Goal: Information Seeking & Learning: Learn about a topic

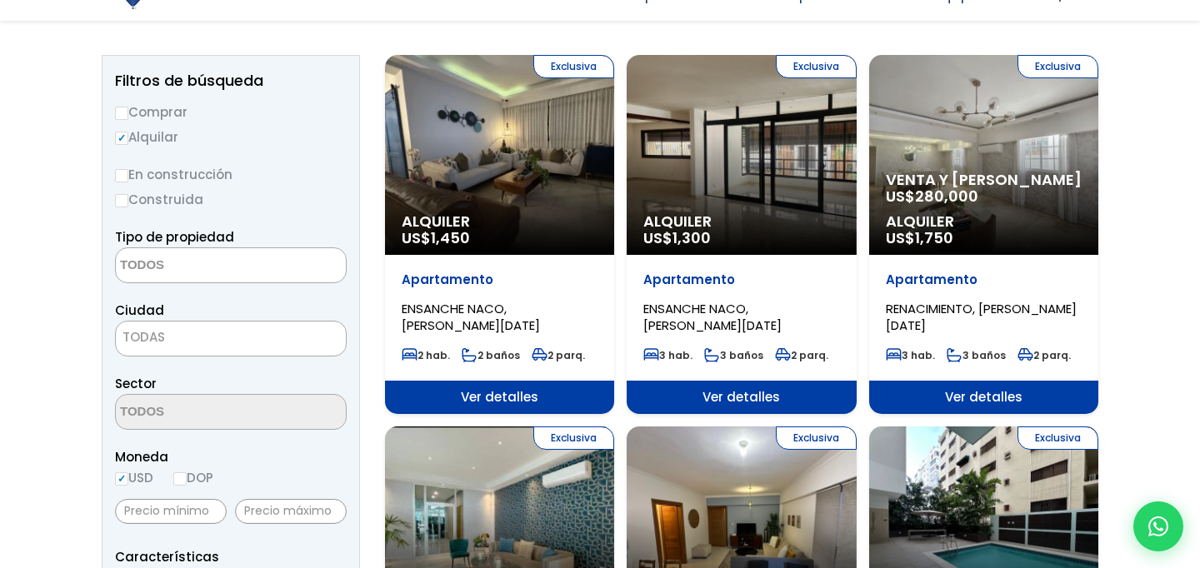
scroll to position [191, 0]
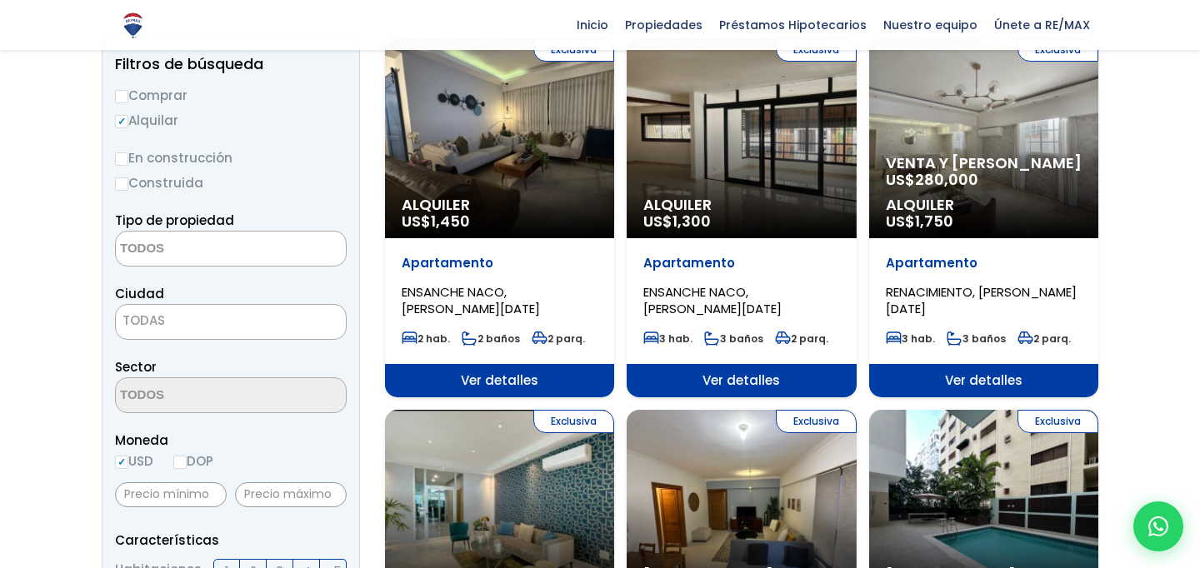
click at [215, 243] on textarea "Search" at bounding box center [197, 250] width 162 height 36
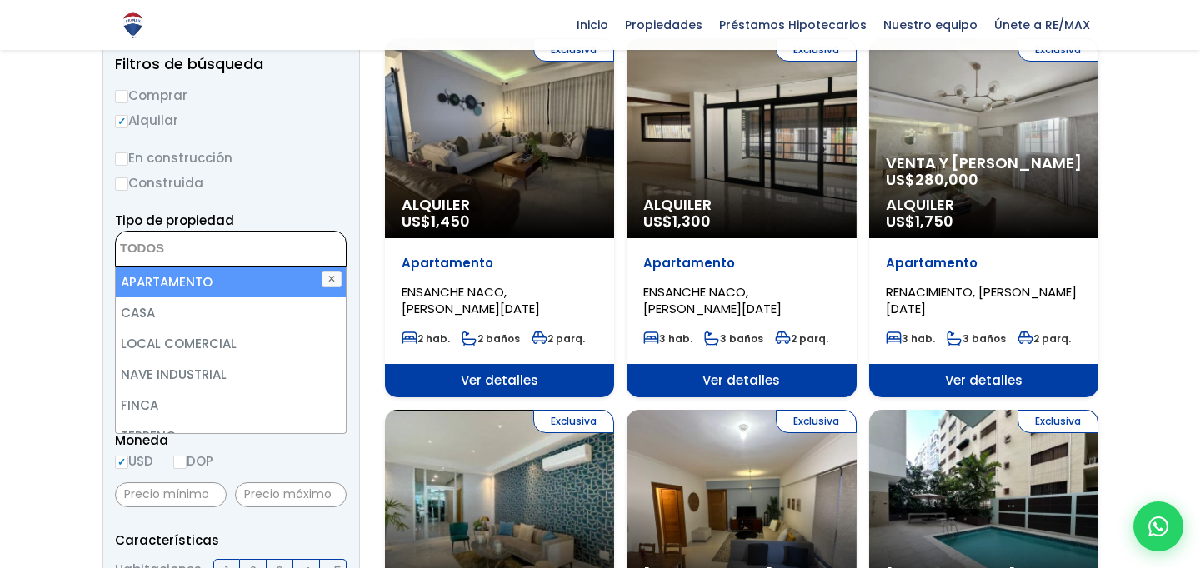
click at [197, 276] on li "APARTAMENTO" at bounding box center [231, 282] width 230 height 31
select select "apartment"
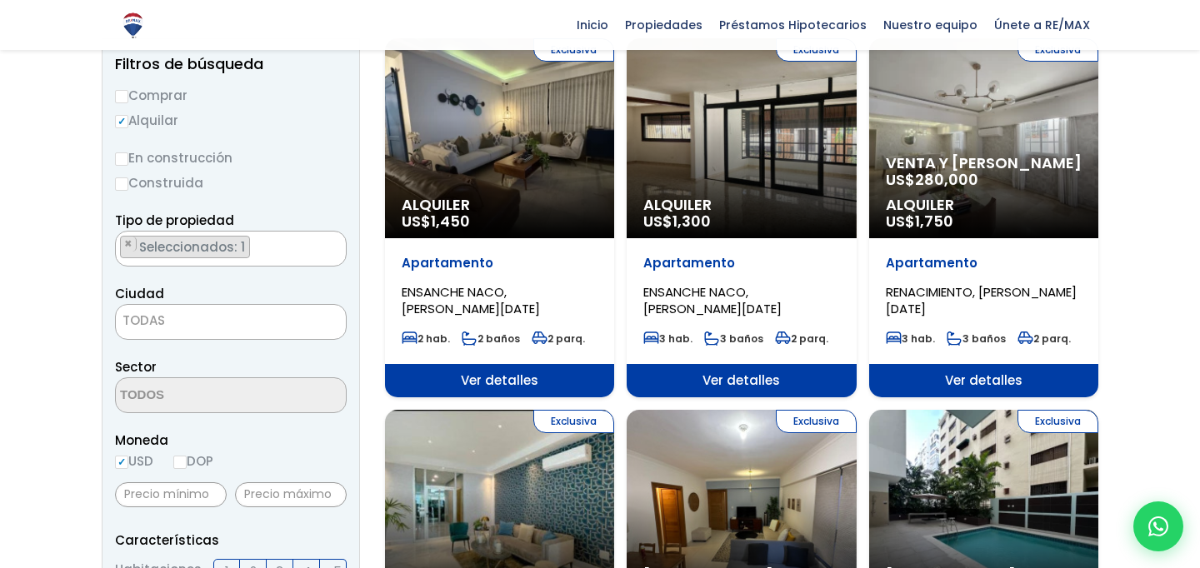
click at [182, 317] on span "TODAS" at bounding box center [231, 320] width 230 height 23
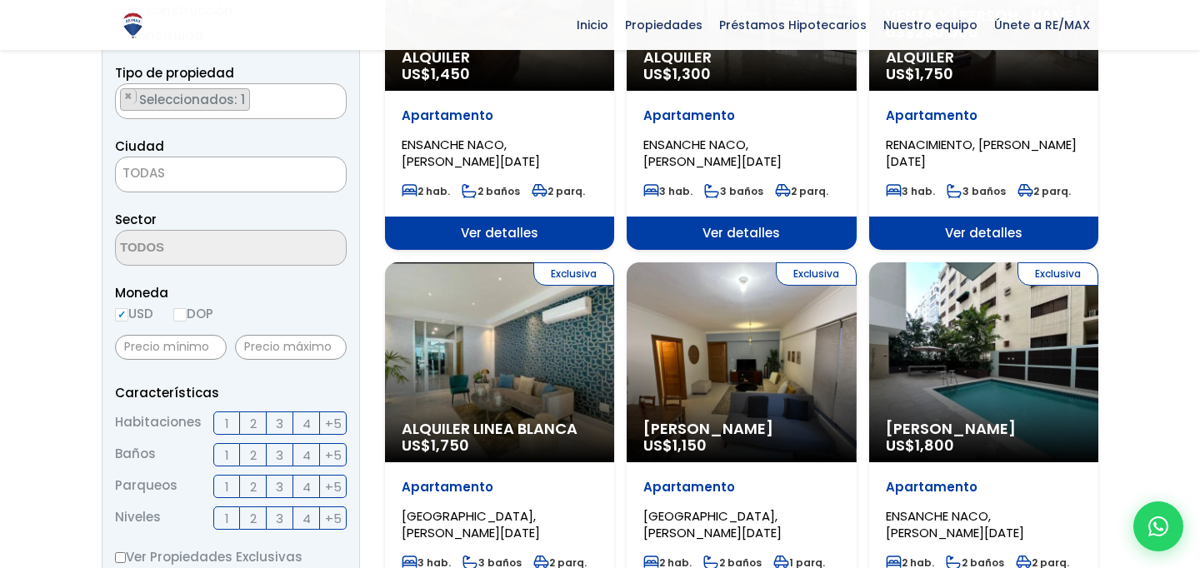
scroll to position [339, 0]
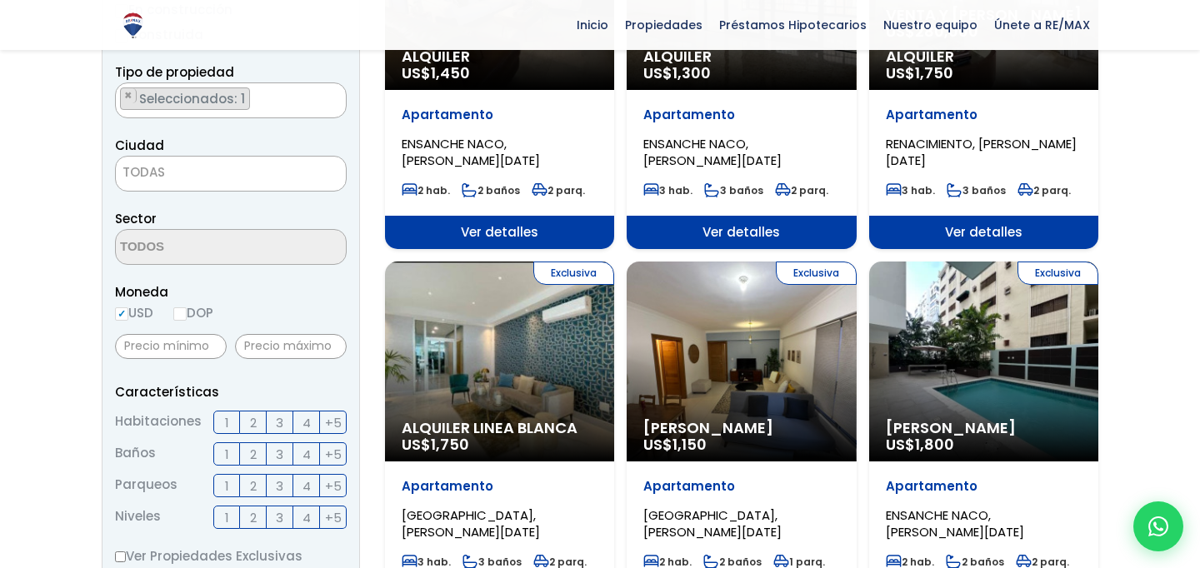
click at [250, 422] on span "2" at bounding box center [253, 423] width 7 height 21
click at [0, 0] on input "2" at bounding box center [0, 0] width 0 height 0
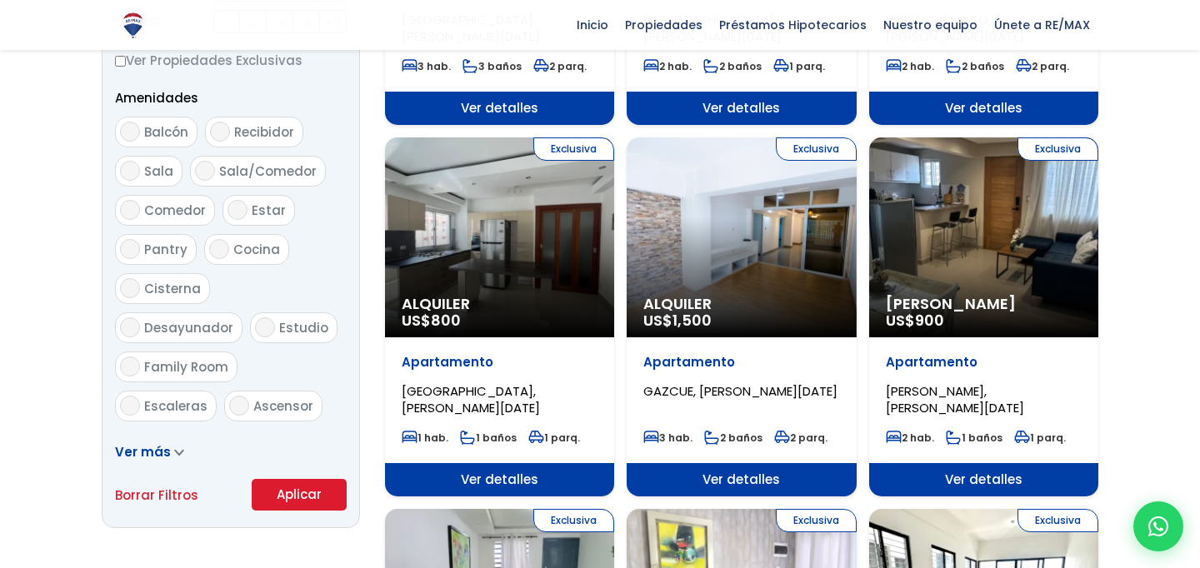
scroll to position [838, 0]
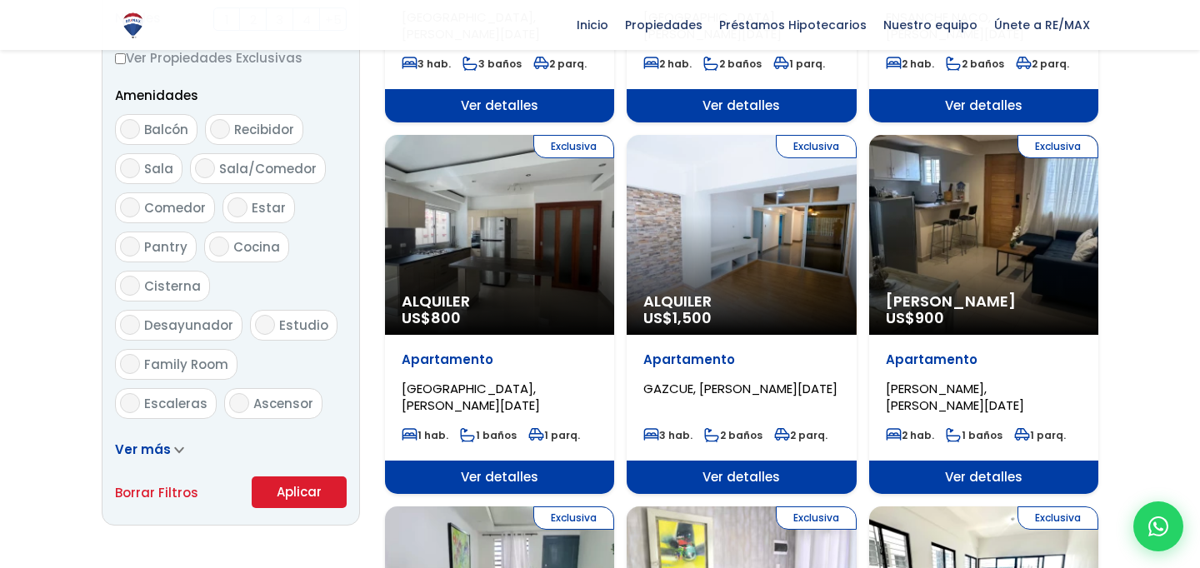
click at [281, 490] on button "Aplicar" at bounding box center [299, 493] width 95 height 32
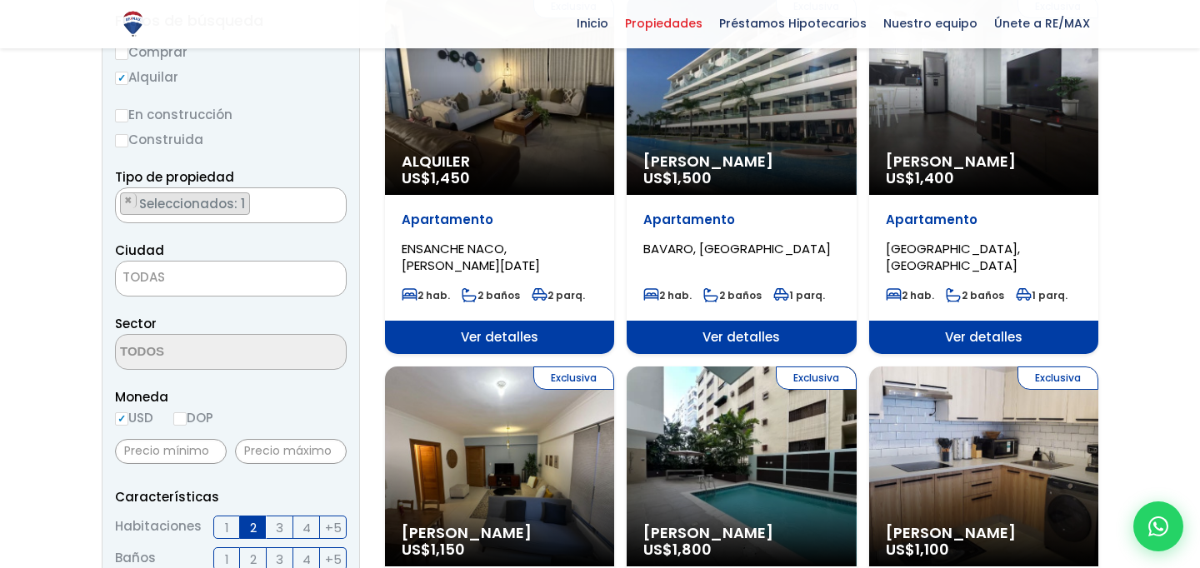
scroll to position [261, 0]
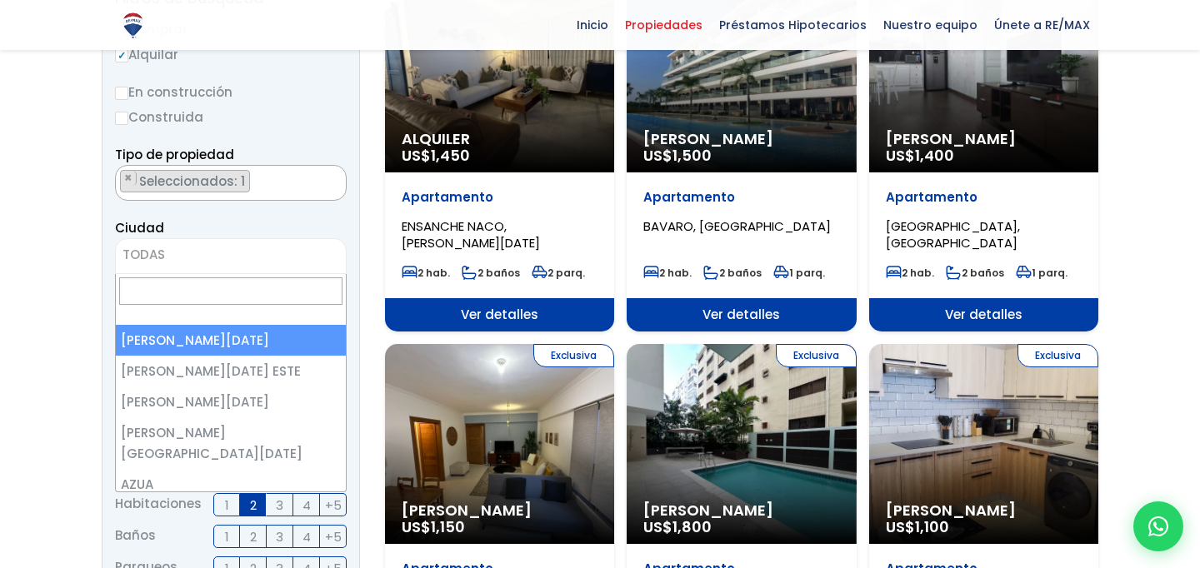
click at [205, 245] on span "TODAS" at bounding box center [231, 254] width 230 height 23
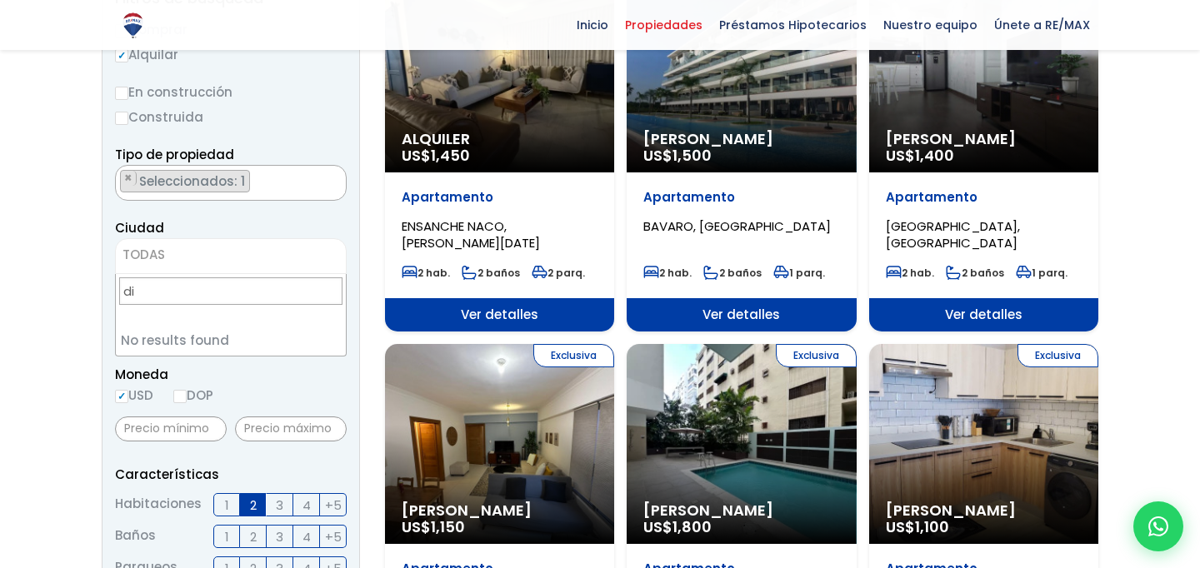
type input "d"
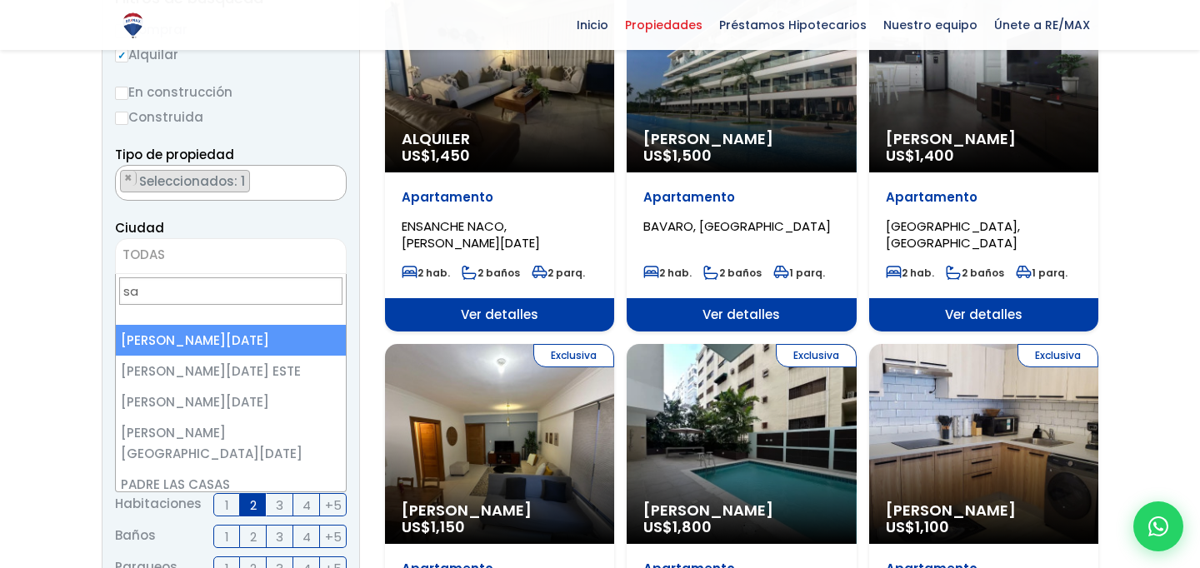
type input "sa"
select select "1"
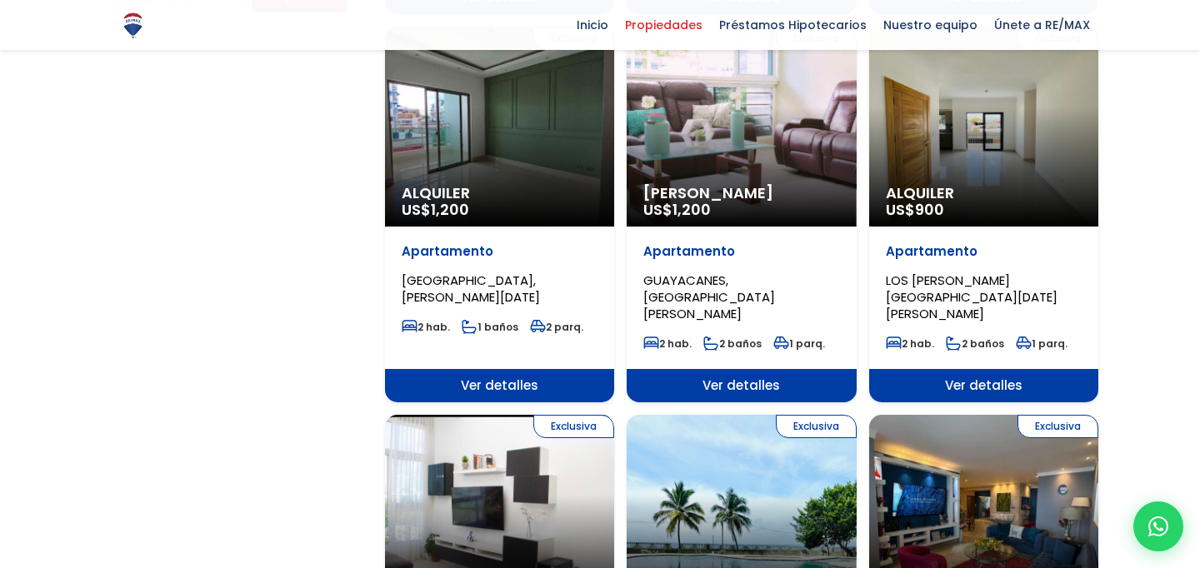
scroll to position [0, 0]
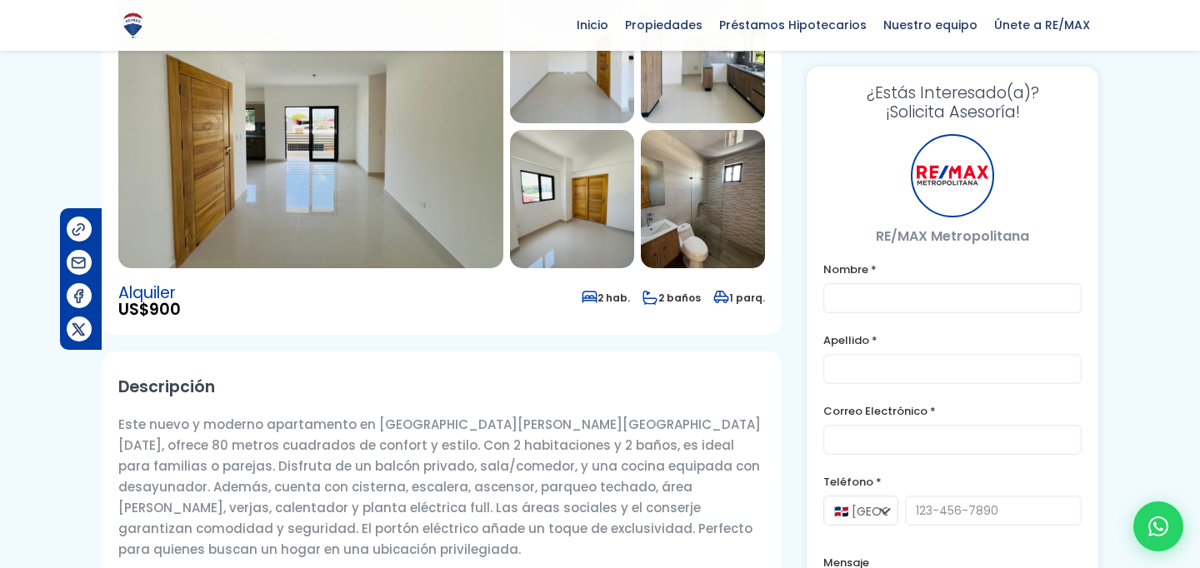
scroll to position [208, 0]
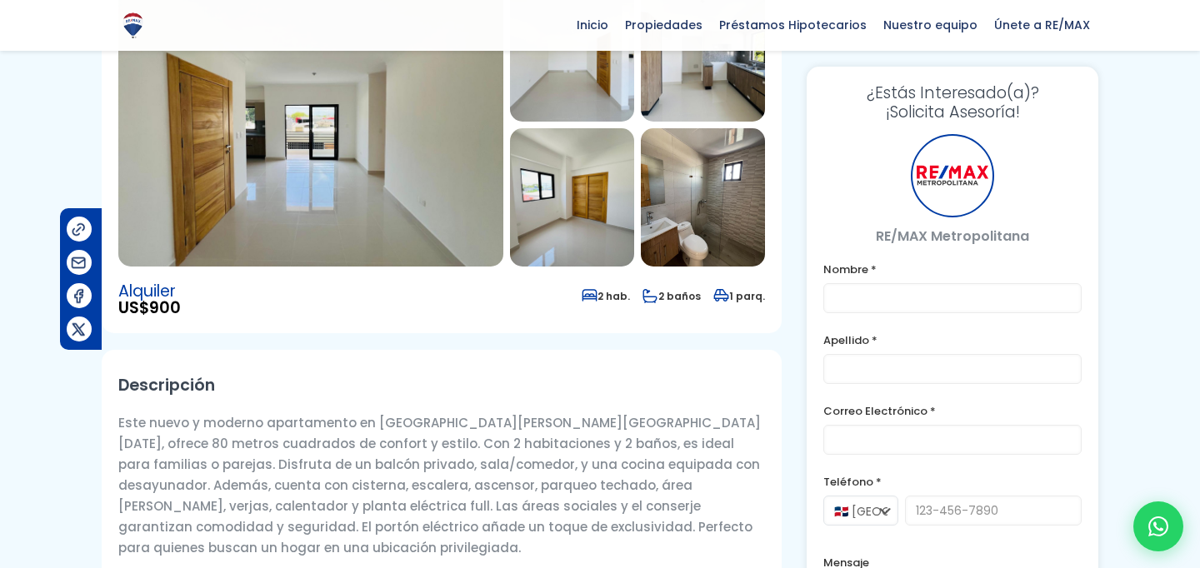
click at [707, 238] on img at bounding box center [703, 197] width 124 height 138
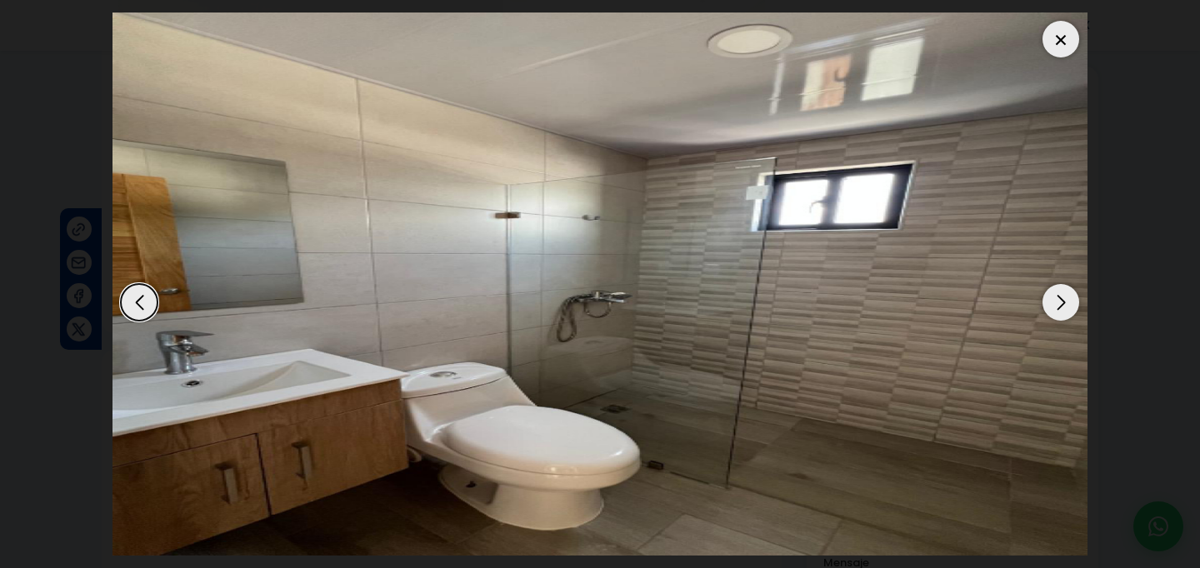
click at [1053, 307] on div "Next slide" at bounding box center [1061, 302] width 37 height 37
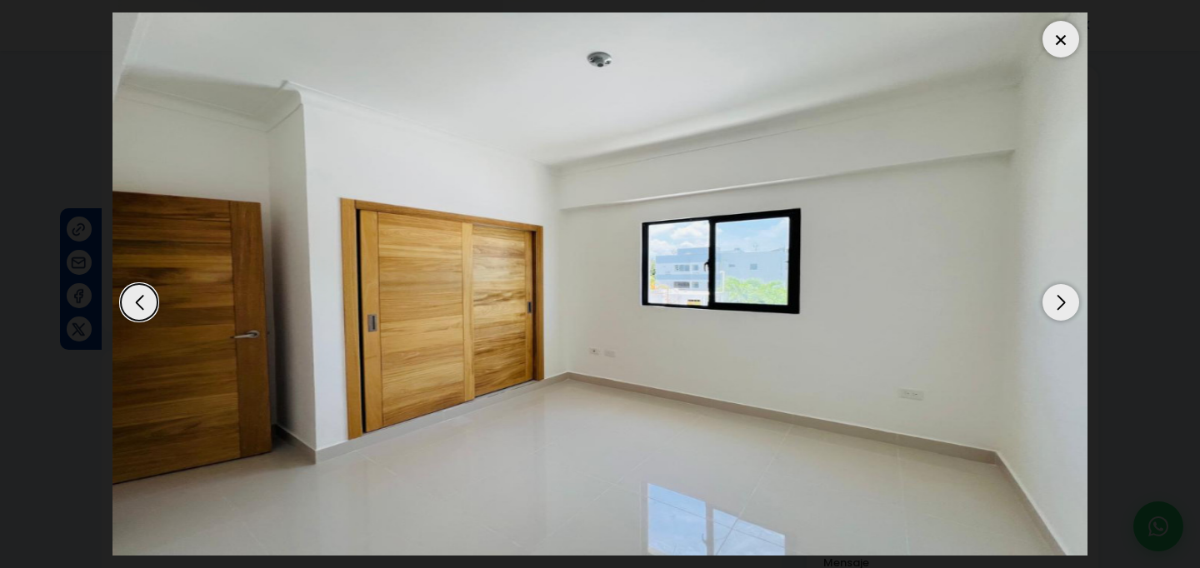
click at [1053, 307] on div "Next slide" at bounding box center [1061, 302] width 37 height 37
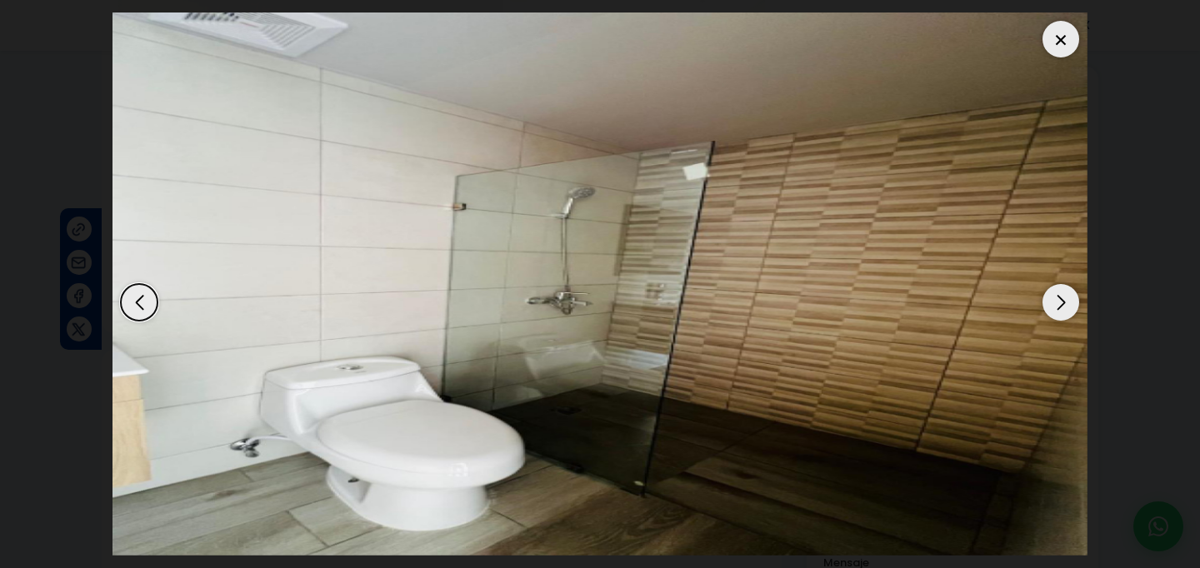
click at [1053, 307] on div "Next slide" at bounding box center [1061, 302] width 37 height 37
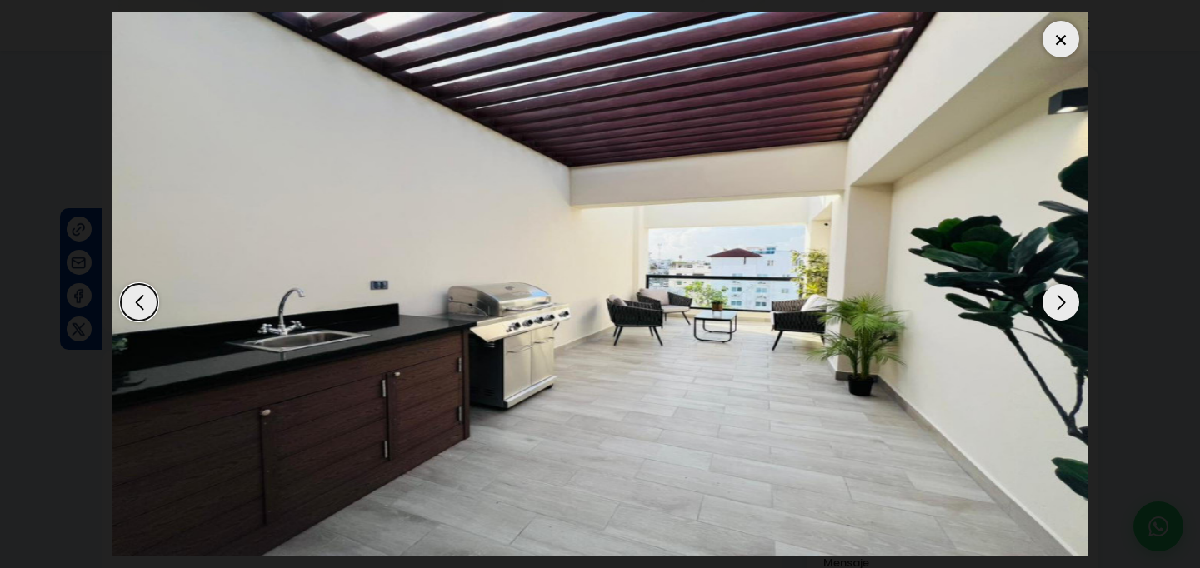
click at [1053, 307] on div "Next slide" at bounding box center [1061, 302] width 37 height 37
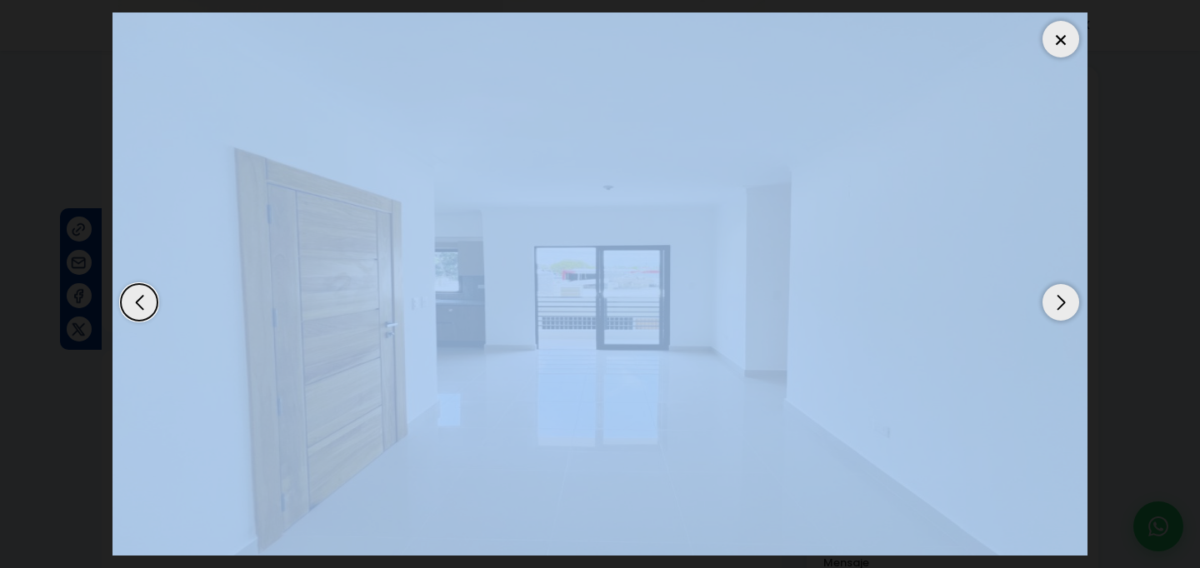
click at [1053, 307] on div "Next slide" at bounding box center [1061, 302] width 37 height 37
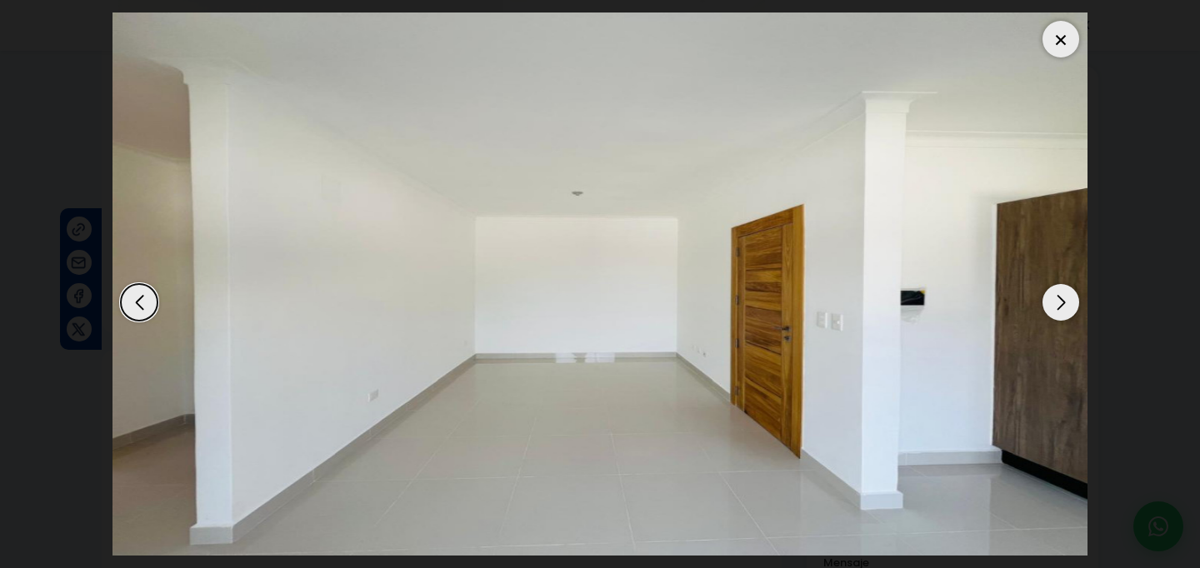
click at [1053, 307] on div "Next slide" at bounding box center [1061, 302] width 37 height 37
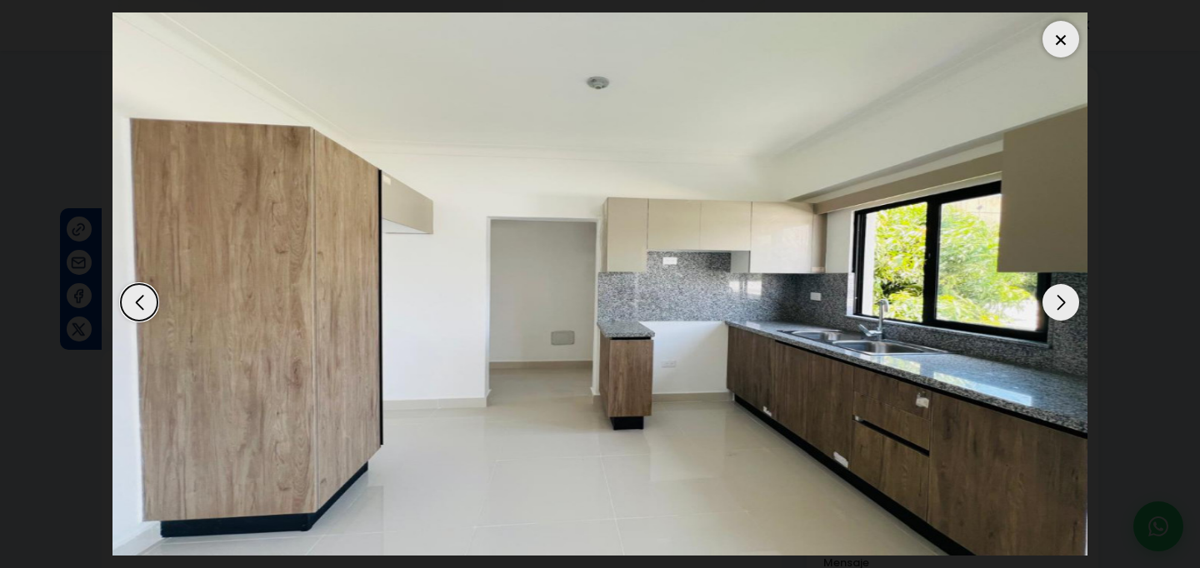
click at [1053, 307] on div "Next slide" at bounding box center [1061, 302] width 37 height 37
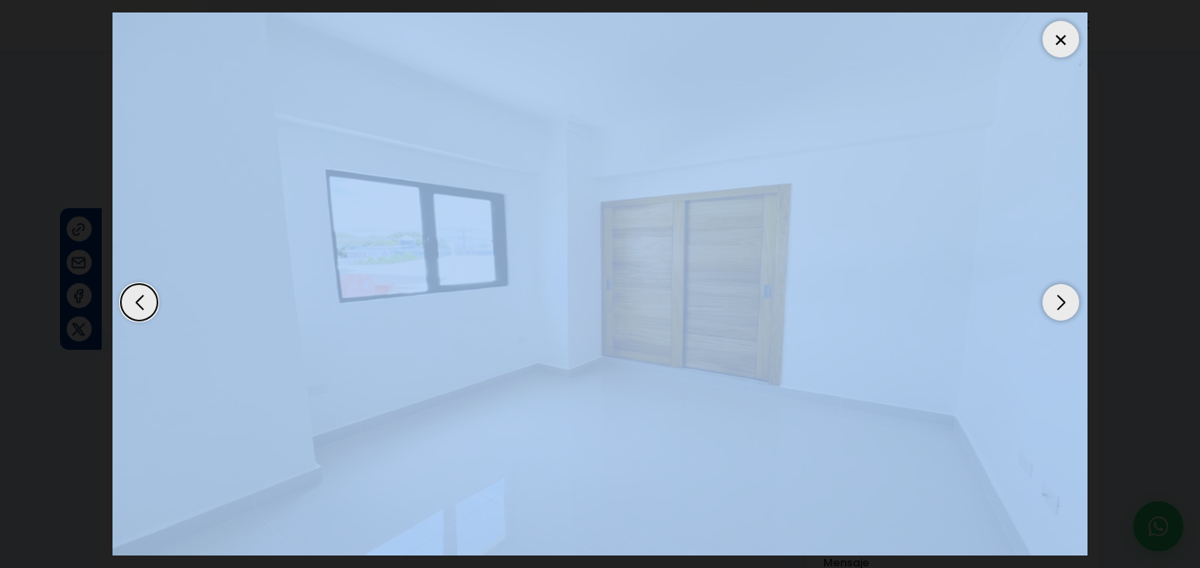
click at [1053, 307] on div "Next slide" at bounding box center [1061, 302] width 37 height 37
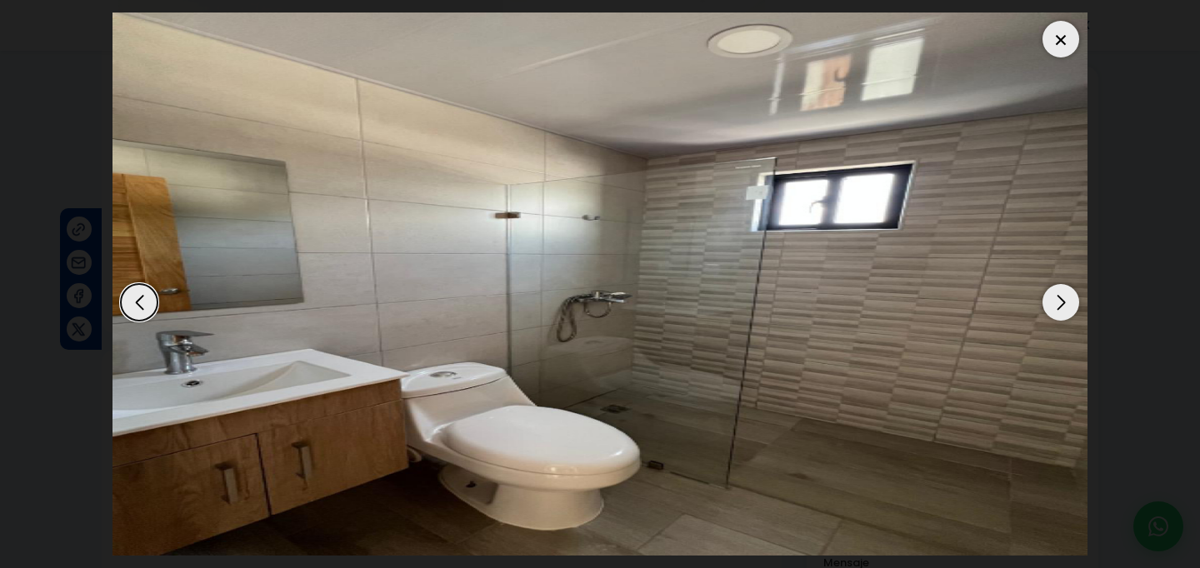
click at [1100, 176] on dialog at bounding box center [600, 284] width 1000 height 568
click at [1056, 42] on div at bounding box center [1061, 39] width 37 height 37
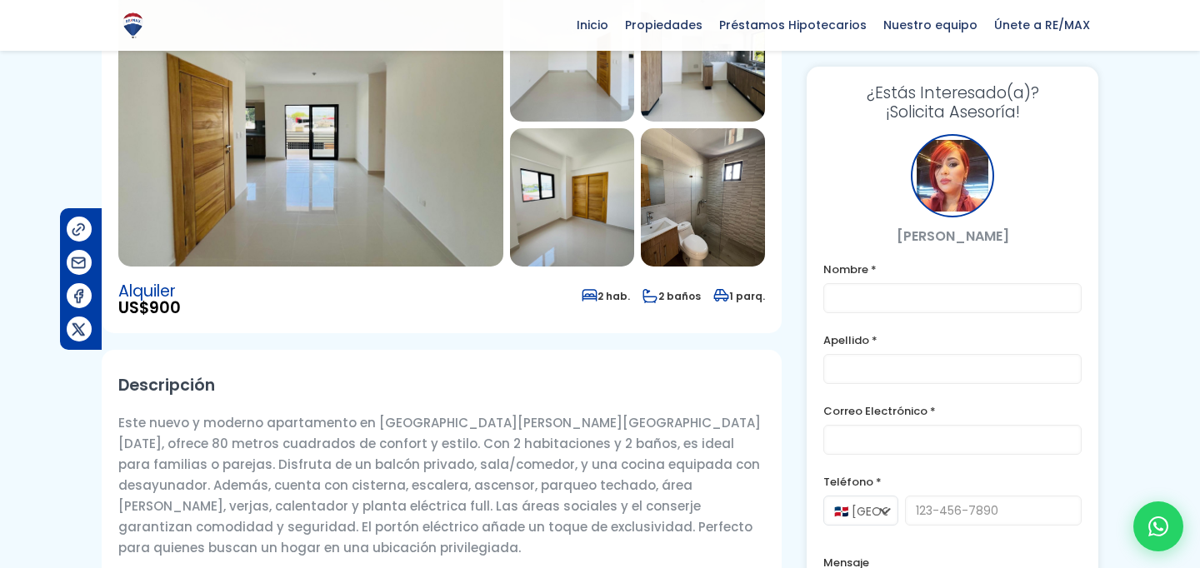
scroll to position [0, 0]
